Goal: Information Seeking & Learning: Find contact information

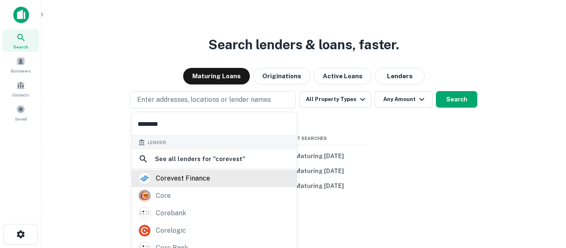
type input "********"
click at [191, 184] on div "corevest finance" at bounding box center [183, 178] width 54 height 12
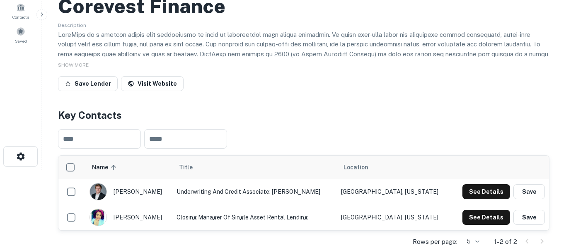
scroll to position [66, 0]
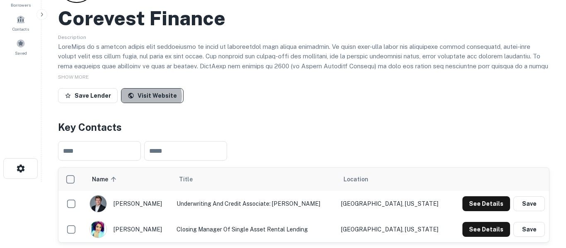
click at [148, 97] on link "Visit Website" at bounding box center [152, 95] width 63 height 15
click at [157, 99] on link "Visit Website" at bounding box center [152, 95] width 63 height 15
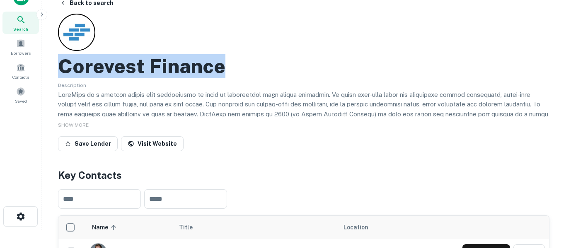
drag, startPoint x: 558, startPoint y: 27, endPoint x: 565, endPoint y: -5, distance: 32.2
click at [565, 0] on html "Search Borrowers Contacts Saved Back to search Corevest Finance Description SHO…" at bounding box center [283, 106] width 566 height 248
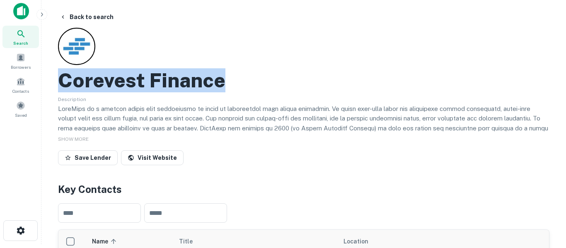
click at [23, 32] on icon at bounding box center [21, 34] width 10 height 10
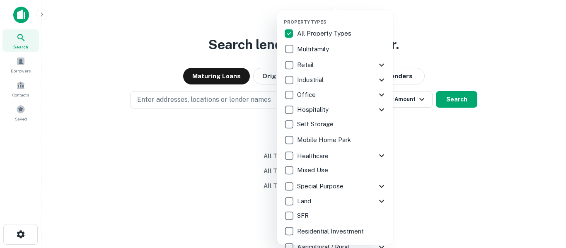
click at [381, 201] on icon at bounding box center [381, 201] width 5 height 3
click at [379, 186] on icon at bounding box center [382, 187] width 10 height 10
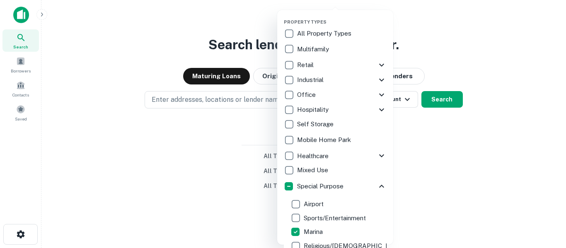
click at [442, 99] on div at bounding box center [283, 124] width 566 height 248
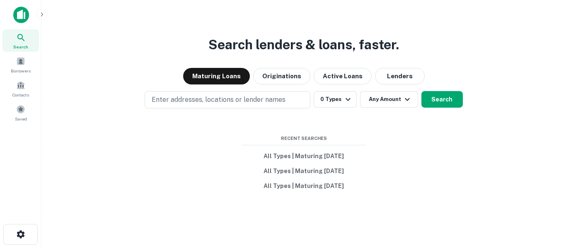
click at [442, 99] on button "Search" at bounding box center [442, 99] width 41 height 17
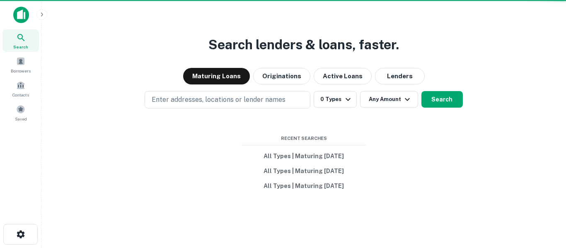
click at [442, 99] on button "Search" at bounding box center [442, 99] width 41 height 17
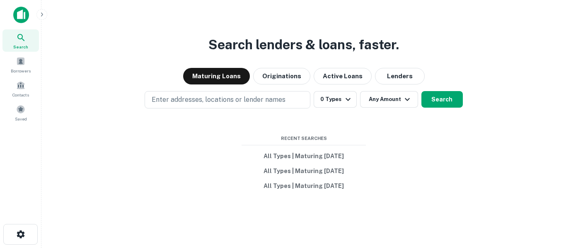
click at [442, 99] on button "Search" at bounding box center [442, 99] width 41 height 17
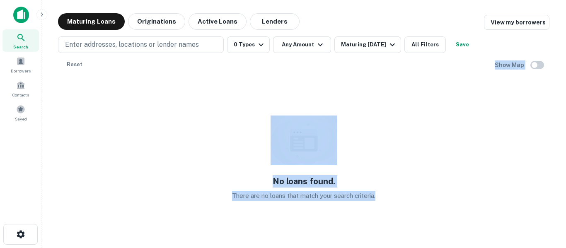
click at [442, 99] on div "No loans found. There are no loans that match your search criteria." at bounding box center [304, 158] width 492 height 157
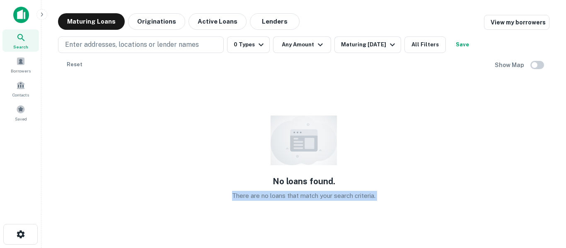
click at [442, 99] on div "No loans found. There are no loans that match your search criteria." at bounding box center [304, 158] width 492 height 157
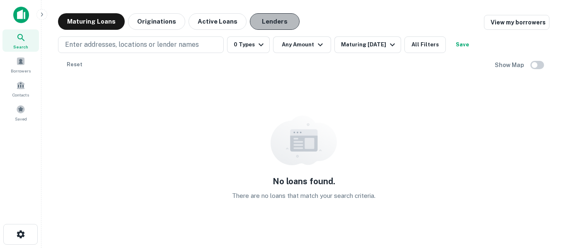
click at [263, 25] on button "Lenders" at bounding box center [275, 21] width 50 height 17
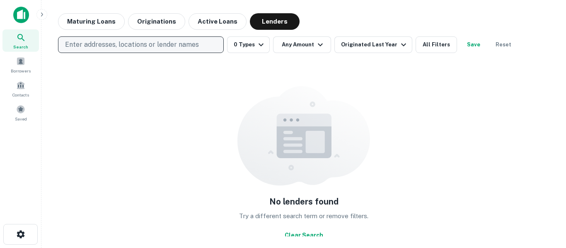
click at [184, 45] on p "Enter addresses, locations or lender names" at bounding box center [132, 45] width 134 height 10
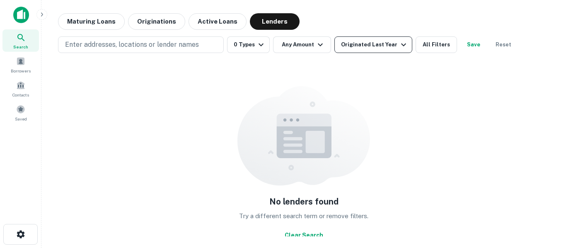
click at [378, 44] on div "Originated Last Year" at bounding box center [375, 45] width 68 height 10
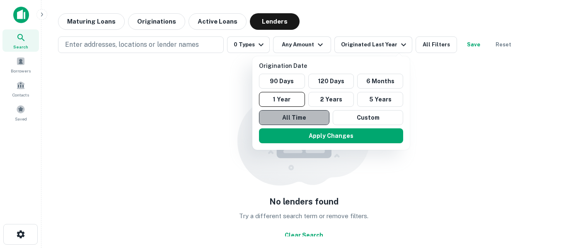
click at [311, 121] on button "All Time" at bounding box center [294, 117] width 70 height 15
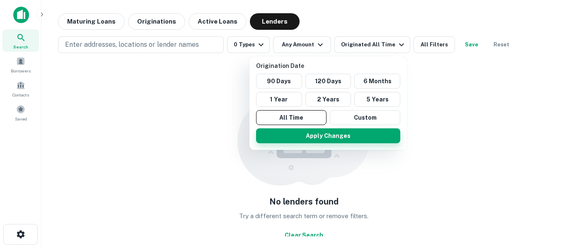
click at [317, 136] on button "Apply Changes" at bounding box center [328, 135] width 144 height 15
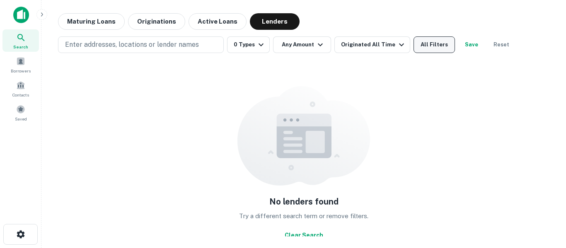
click at [422, 44] on button "All Filters" at bounding box center [434, 44] width 41 height 17
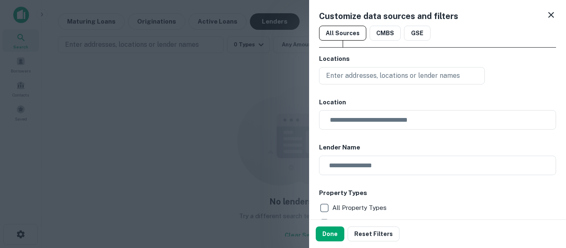
click at [545, 56] on h6 "Locations" at bounding box center [437, 59] width 237 height 10
click at [494, 67] on div "Locations Enter addresses, locations or lender names" at bounding box center [437, 69] width 237 height 30
click at [548, 12] on icon at bounding box center [551, 15] width 10 height 10
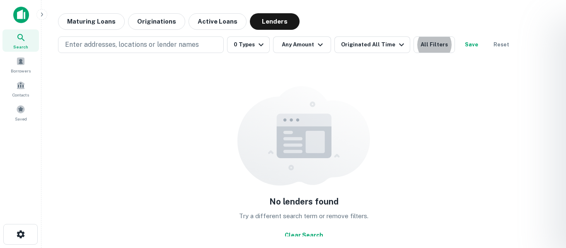
click at [22, 41] on div at bounding box center [283, 124] width 566 height 248
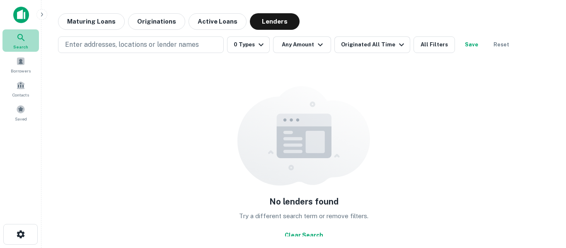
click at [24, 43] on div "Search" at bounding box center [20, 40] width 36 height 22
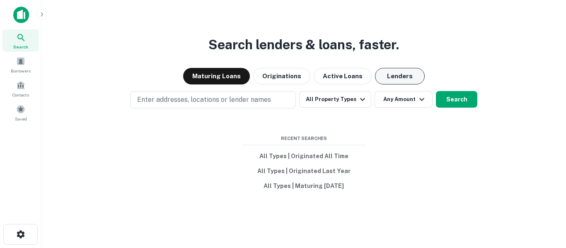
click at [388, 76] on button "Lenders" at bounding box center [400, 76] width 50 height 17
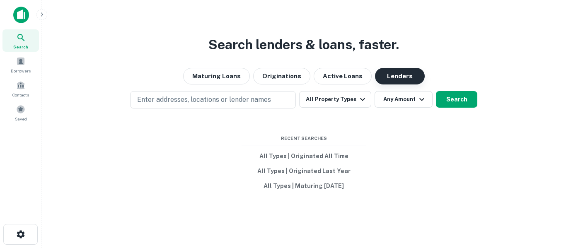
click at [388, 76] on button "Lenders" at bounding box center [400, 76] width 50 height 17
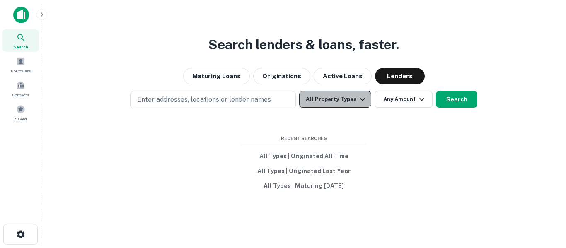
click at [361, 100] on icon "button" at bounding box center [362, 99] width 5 height 3
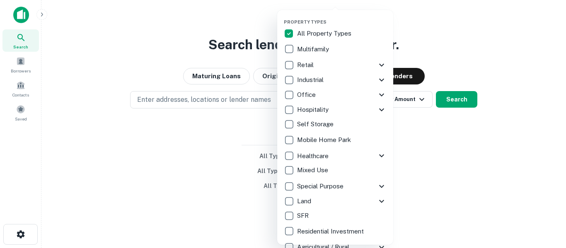
click at [361, 100] on div "Office" at bounding box center [330, 95] width 93 height 14
click at [384, 188] on icon at bounding box center [382, 187] width 10 height 10
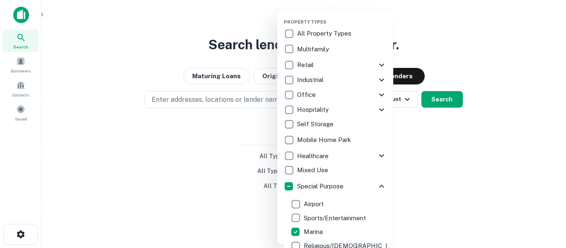
click at [452, 104] on div at bounding box center [283, 124] width 566 height 248
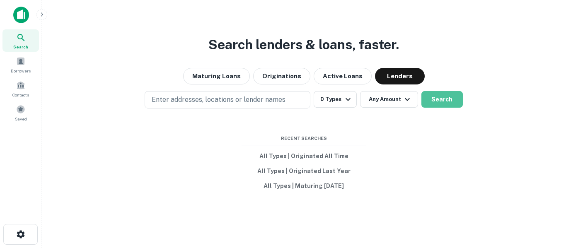
click at [452, 104] on button "Search" at bounding box center [442, 99] width 41 height 17
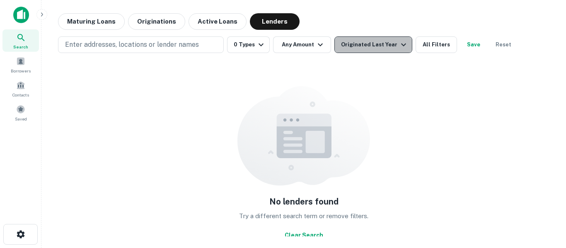
click at [401, 46] on icon "button" at bounding box center [403, 45] width 5 height 3
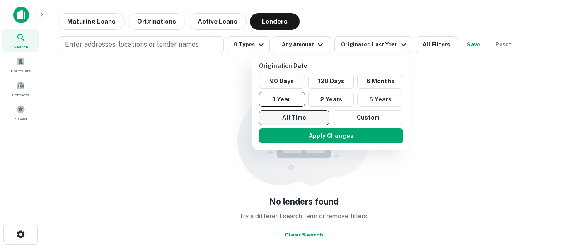
click at [320, 120] on button "All Time" at bounding box center [294, 117] width 70 height 15
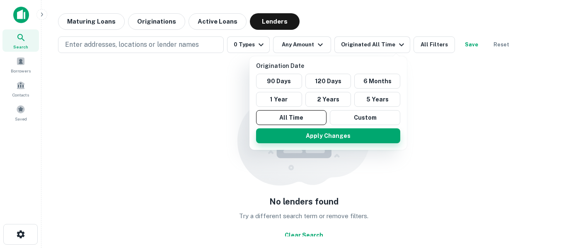
click at [326, 137] on button "Apply Changes" at bounding box center [328, 135] width 144 height 15
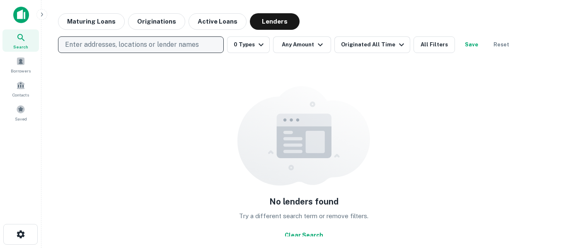
click at [194, 44] on p "Enter addresses, locations or lender names" at bounding box center [132, 45] width 134 height 10
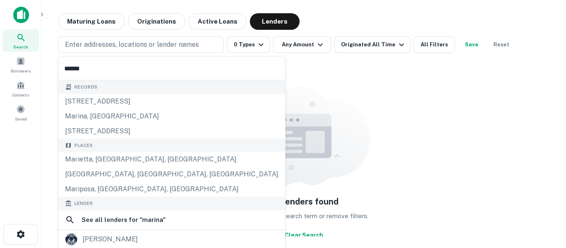
type input "******"
click at [148, 198] on div "Lender" at bounding box center [171, 204] width 227 height 14
click at [150, 208] on div "Lender" at bounding box center [171, 204] width 227 height 14
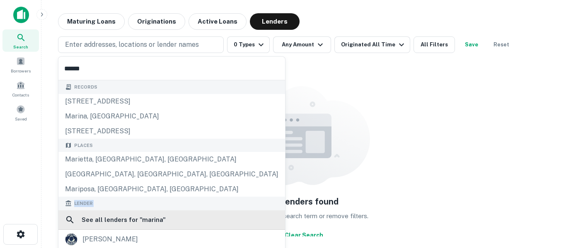
click at [151, 211] on div "See all lenders for " marina "" at bounding box center [171, 220] width 227 height 19
click at [149, 216] on h6 "See all lenders for " marina "" at bounding box center [124, 220] width 84 height 10
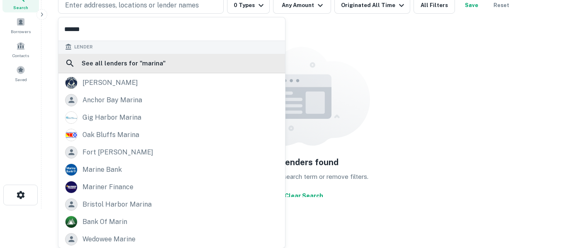
scroll to position [40, 0]
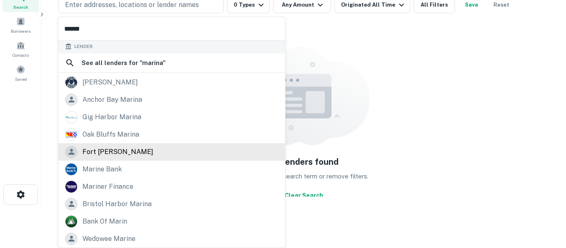
click at [119, 152] on div "fort [PERSON_NAME]" at bounding box center [117, 152] width 71 height 12
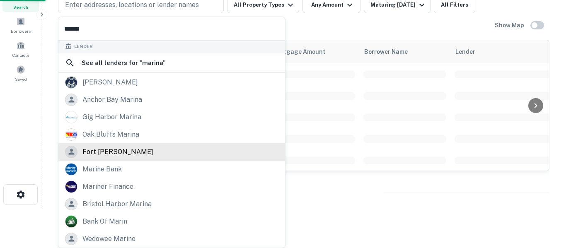
click at [119, 152] on div "fort [PERSON_NAME]" at bounding box center [117, 152] width 71 height 12
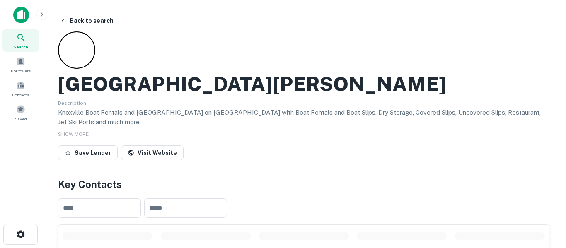
click at [121, 152] on link "Visit Website" at bounding box center [152, 152] width 63 height 15
click at [96, 21] on button "Back to search" at bounding box center [86, 20] width 61 height 15
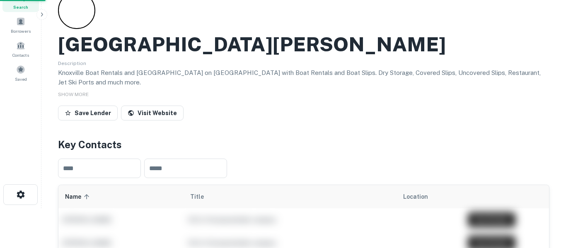
click at [96, 21] on div "[GEOGRAPHIC_DATA][PERSON_NAME] Description Knoxville Boat Rentals and [GEOGRAPH…" at bounding box center [304, 58] width 492 height 132
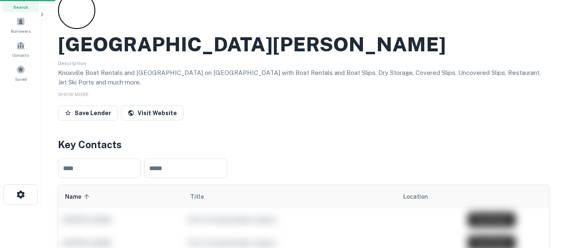
click at [96, 21] on div "[GEOGRAPHIC_DATA][PERSON_NAME] Description Knoxville Boat Rentals and [GEOGRAPH…" at bounding box center [304, 58] width 492 height 132
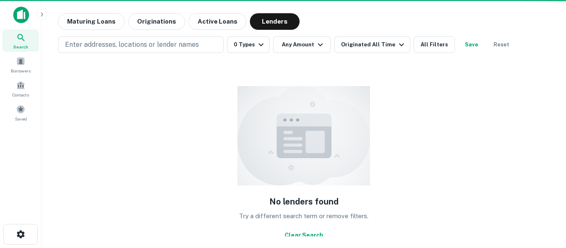
scroll to position [0, 0]
